Goal: Transaction & Acquisition: Purchase product/service

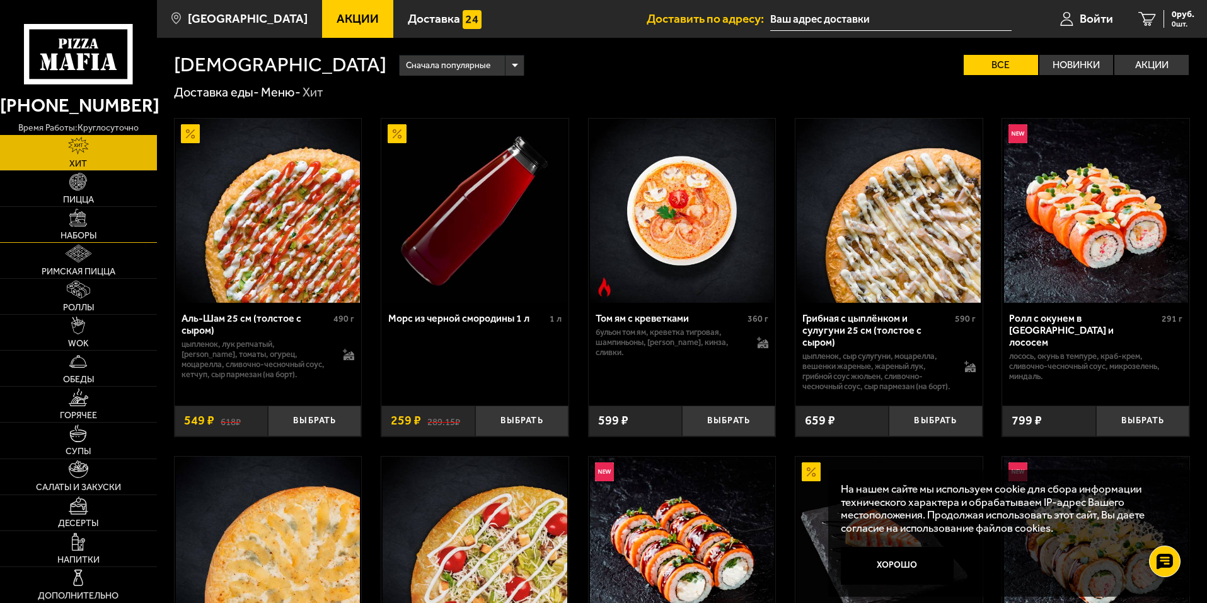
click at [96, 233] on span "Наборы" at bounding box center [79, 235] width 36 height 9
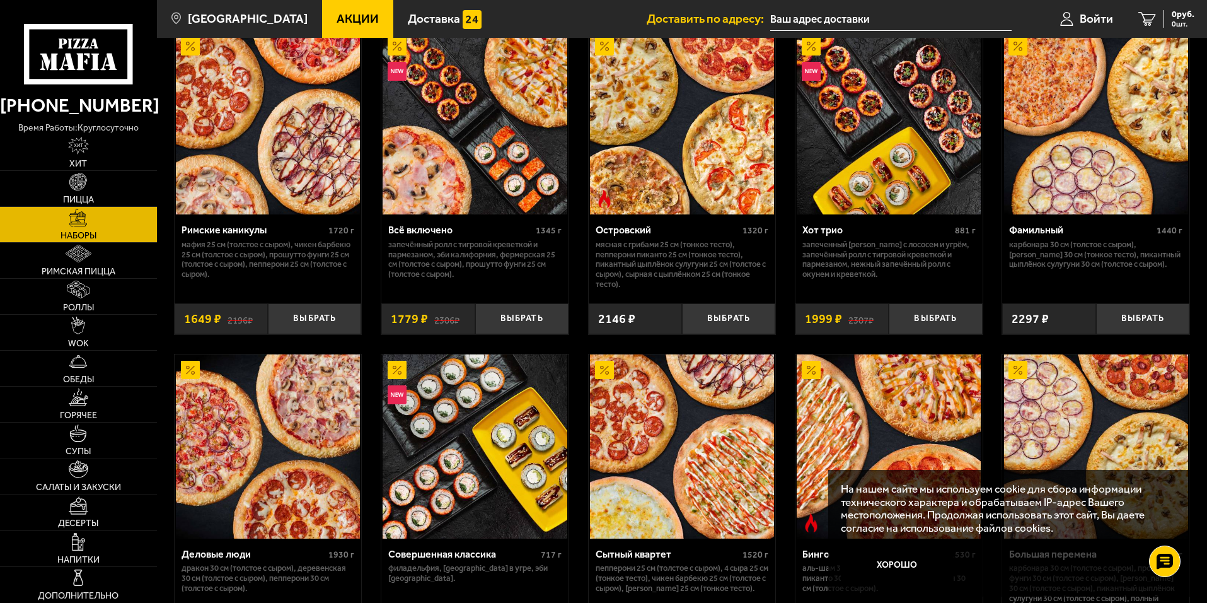
scroll to position [1008, 0]
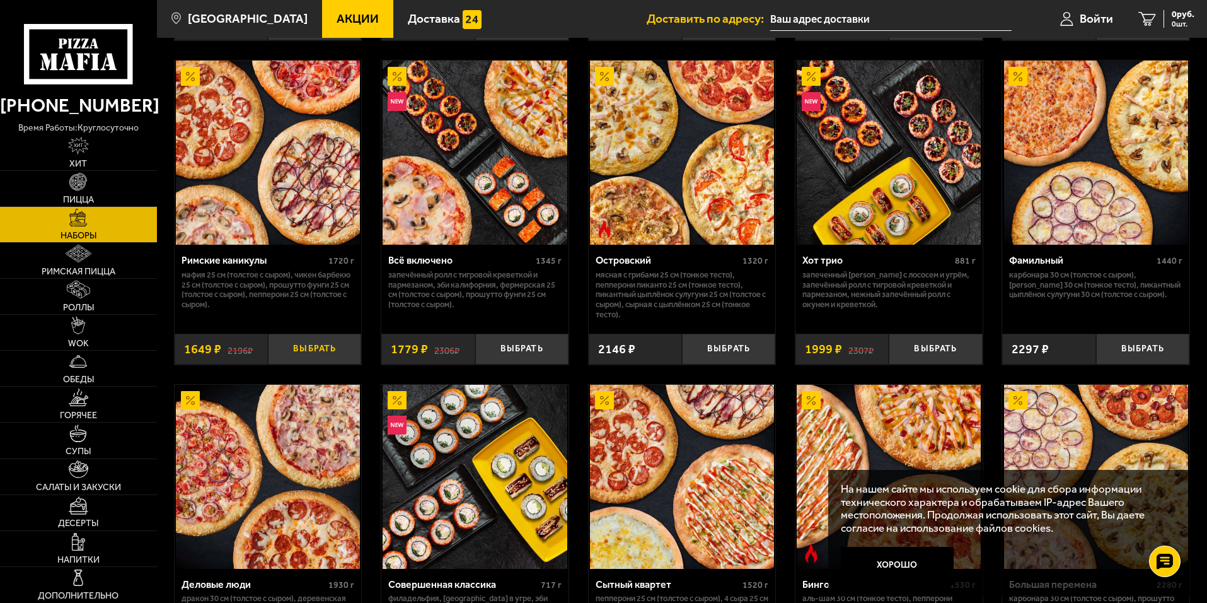
click at [308, 354] on button "Выбрать" at bounding box center [314, 348] width 93 height 31
click at [337, 354] on button "+" at bounding box center [345, 348] width 31 height 31
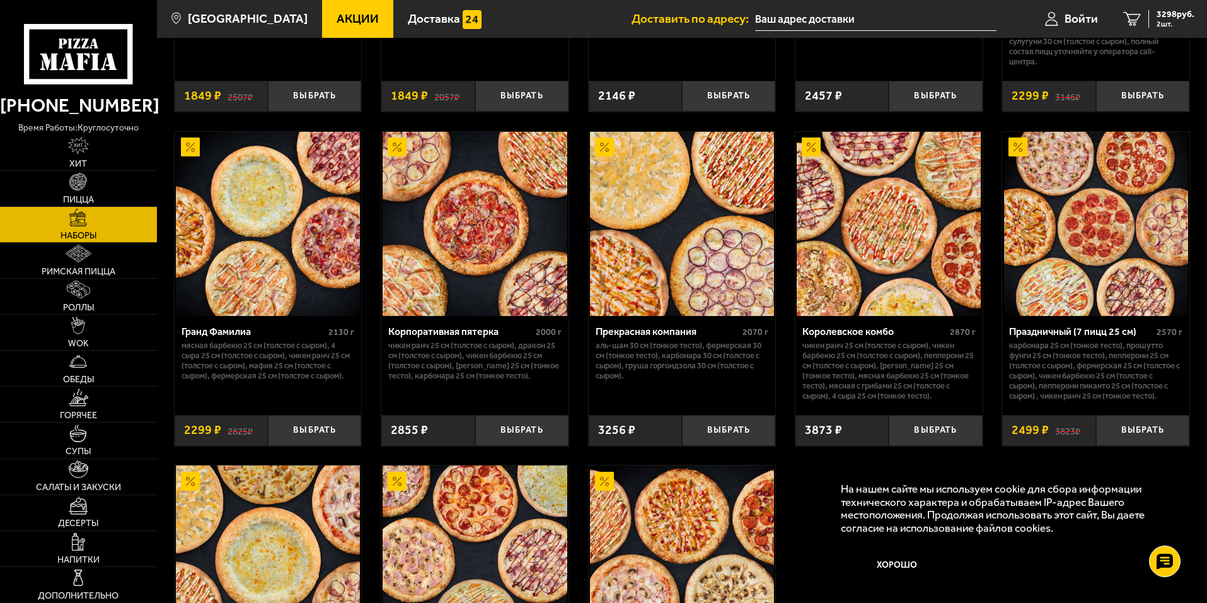
scroll to position [1639, 0]
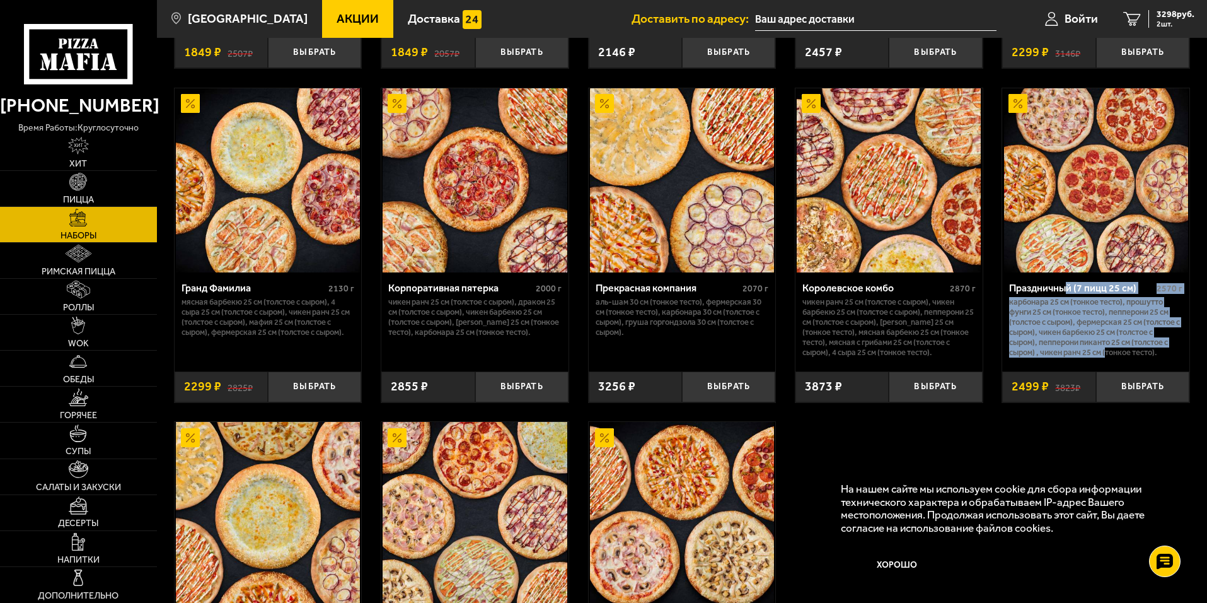
drag, startPoint x: 1066, startPoint y: 296, endPoint x: 1109, endPoint y: 371, distance: 85.8
click at [1109, 371] on div "Праздничный (7 пицц 25 см) 2570 г Карбонара 25 см (тонкое тесто), Прошутто Фунг…" at bounding box center [1095, 337] width 187 height 130
click at [1070, 306] on p "Карбонара 25 см (тонкое тесто), Прошутто Фунги 25 см (тонкое тесто), Пепперони …" at bounding box center [1095, 327] width 173 height 61
drag, startPoint x: 1012, startPoint y: 294, endPoint x: 1085, endPoint y: 354, distance: 94.5
click at [1085, 354] on div "Праздничный (7 пицц 25 см) 2570 г Карбонара 25 см (тонкое тесто), Прошутто Фунг…" at bounding box center [1095, 316] width 187 height 89
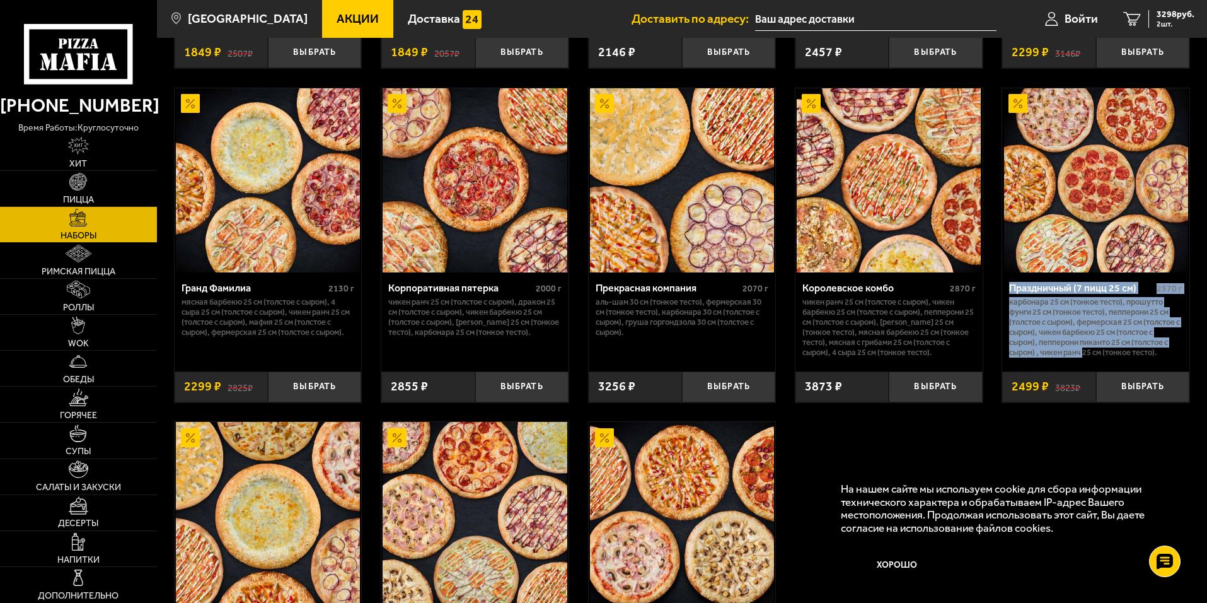
click at [1070, 323] on p "Карбонара 25 см (тонкое тесто), Прошутто Фунги 25 см (тонкое тесто), Пепперони …" at bounding box center [1095, 327] width 173 height 61
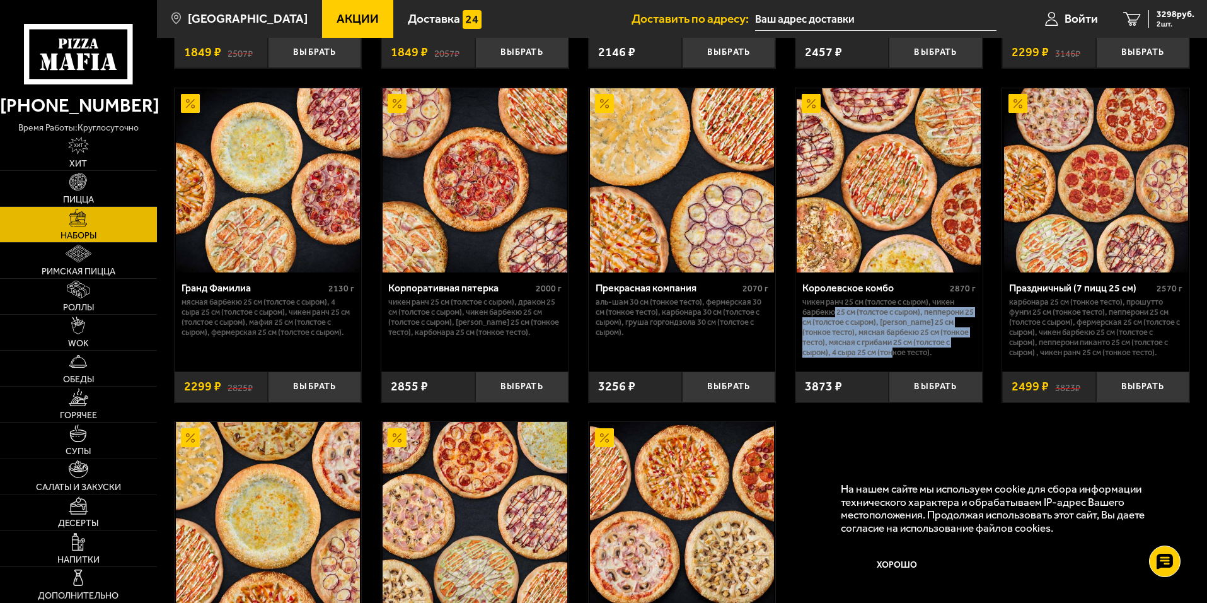
drag, startPoint x: 834, startPoint y: 315, endPoint x: 998, endPoint y: 332, distance: 164.8
click at [881, 353] on p "Чикен Ранч 25 см (толстое с сыром), Чикен Барбекю 25 см (толстое с сыром), Пепп…" at bounding box center [888, 327] width 173 height 61
click at [1059, 311] on p "Карбонара 25 см (тонкое тесто), Прошутто Фунги 25 см (тонкое тесто), Пепперони …" at bounding box center [1095, 327] width 173 height 61
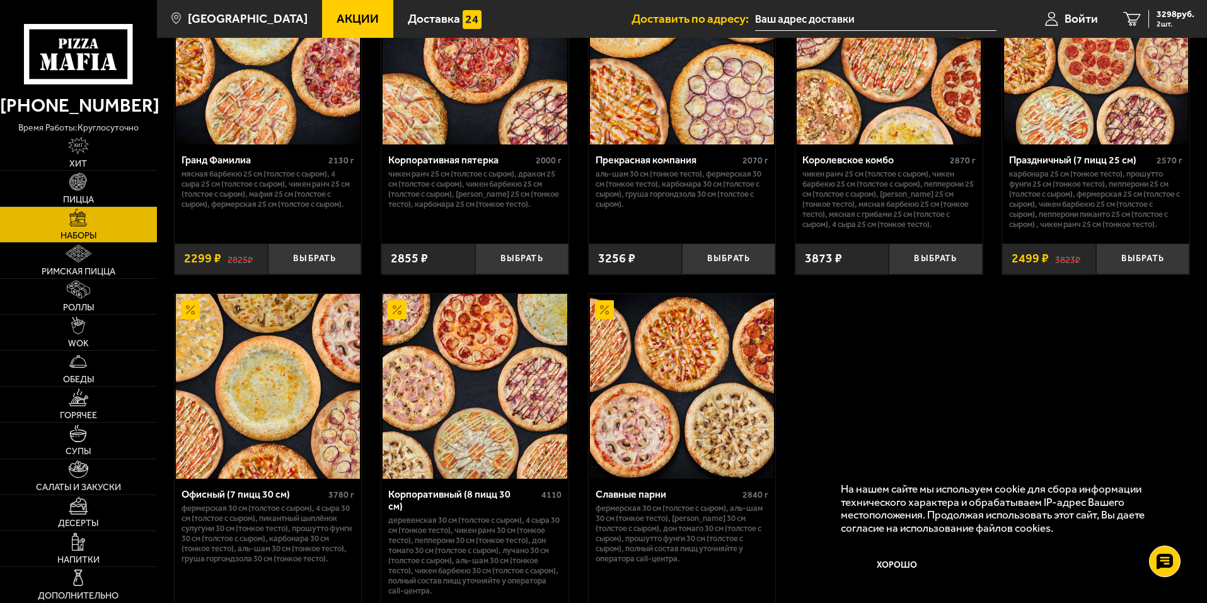
scroll to position [1891, 0]
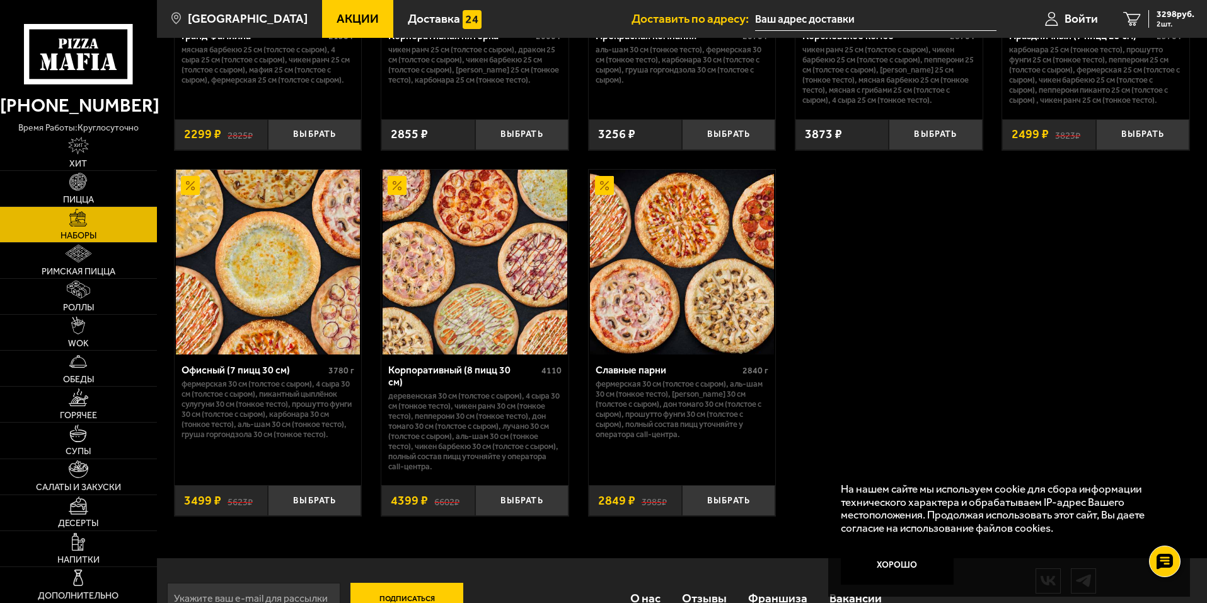
drag, startPoint x: 604, startPoint y: 392, endPoint x: 701, endPoint y: 444, distance: 109.4
click at [701, 439] on p "Фермерская 30 см (толстое с сыром), Аль-Шам 30 см (тонкое тесто), [PERSON_NAME]…" at bounding box center [682, 409] width 173 height 61
click at [689, 418] on p "Фермерская 30 см (толстое с сыром), Аль-Шам 30 см (тонкое тесто), [PERSON_NAME]…" at bounding box center [682, 409] width 173 height 61
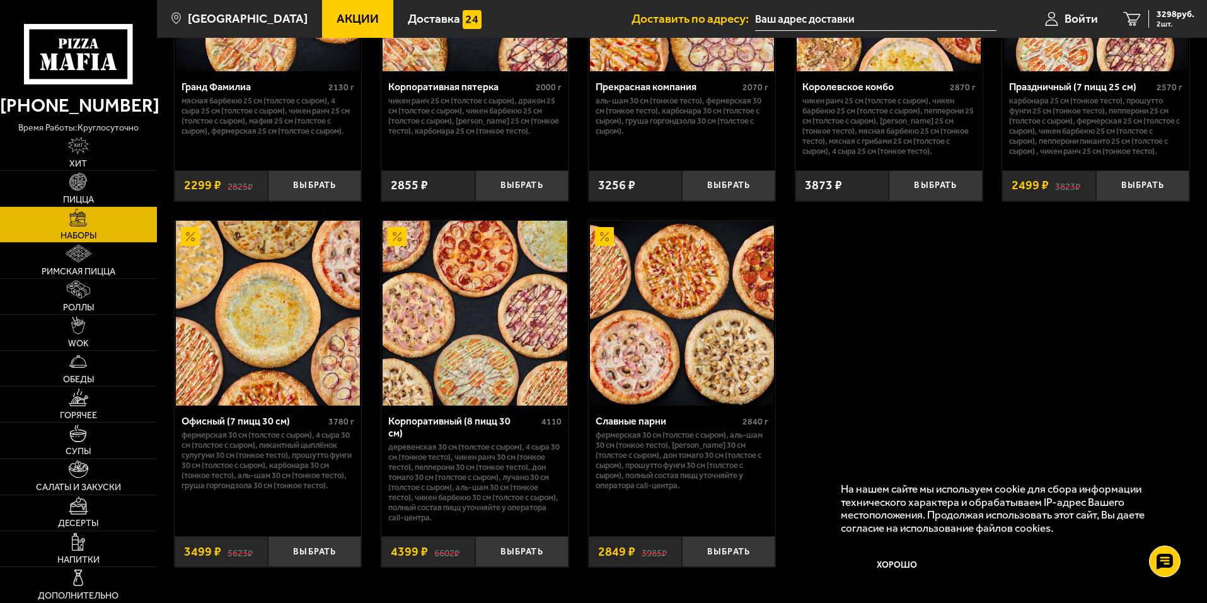
scroll to position [1922, 0]
